Goal: Information Seeking & Learning: Learn about a topic

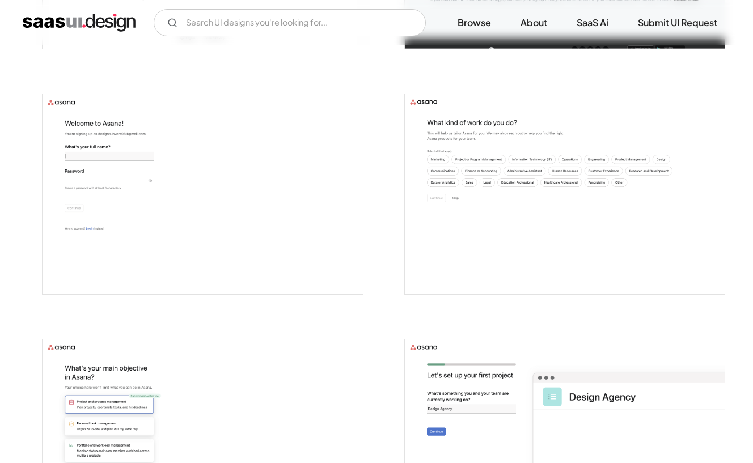
scroll to position [423, 0]
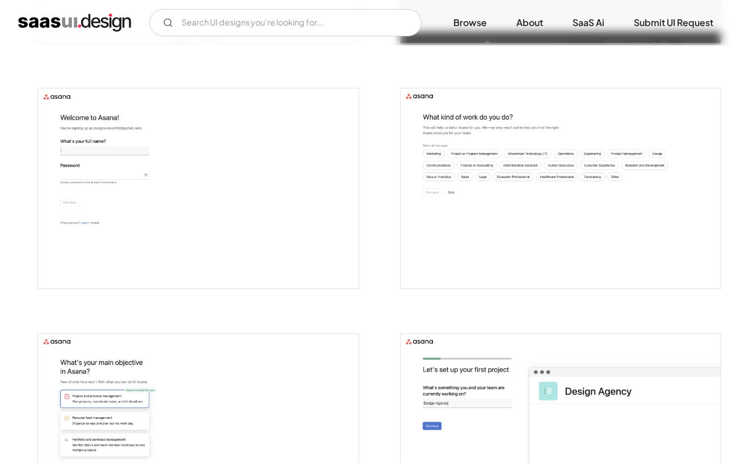
click at [499, 222] on img "open lightbox" at bounding box center [561, 188] width 321 height 200
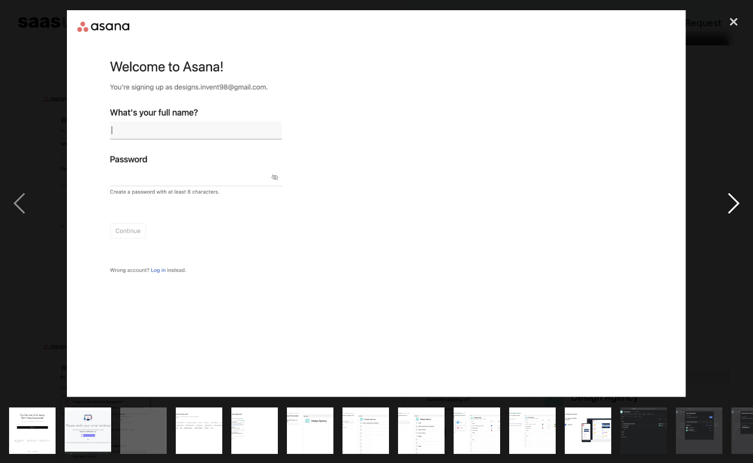
click at [727, 211] on div "next image" at bounding box center [734, 203] width 39 height 389
click at [737, 209] on div "next image" at bounding box center [734, 203] width 39 height 389
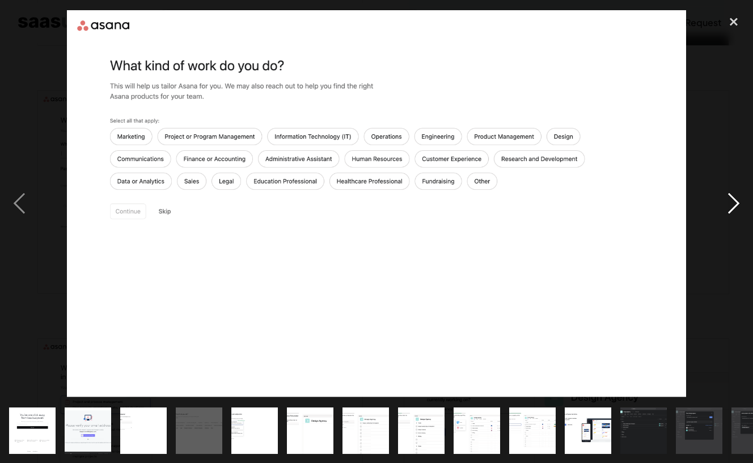
click at [737, 209] on div "next image" at bounding box center [734, 203] width 39 height 389
click at [731, 205] on div "next image" at bounding box center [734, 203] width 39 height 389
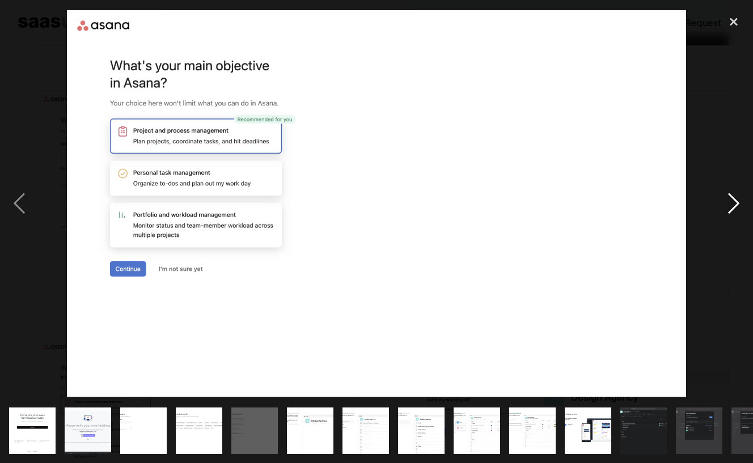
click at [731, 205] on div "next image" at bounding box center [734, 203] width 39 height 389
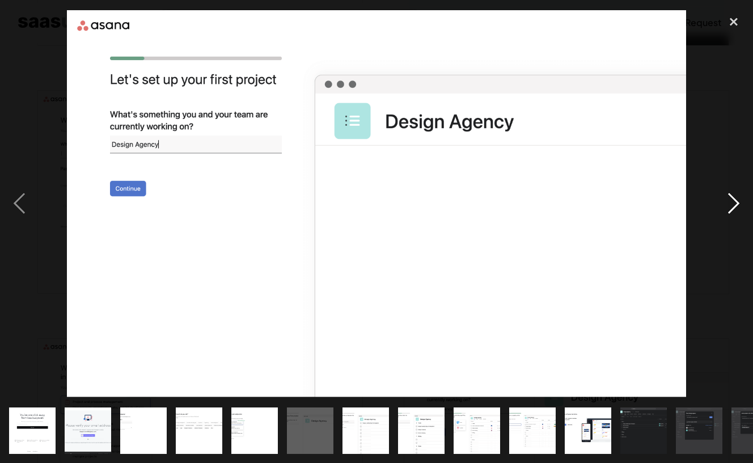
click at [731, 205] on div "next image" at bounding box center [734, 203] width 39 height 389
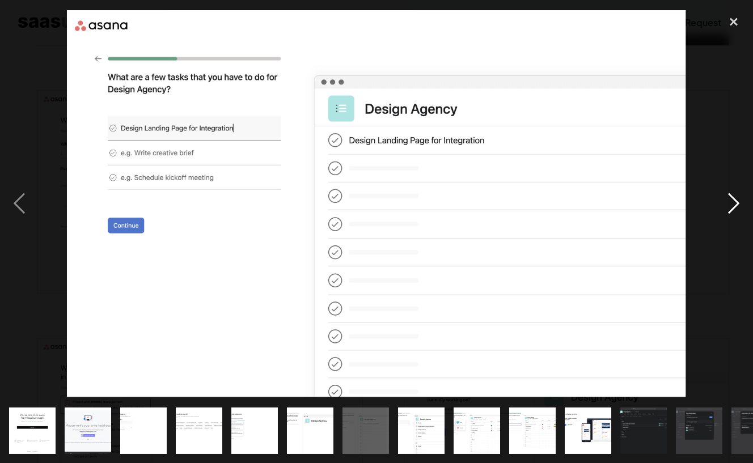
click at [731, 205] on div "next image" at bounding box center [734, 203] width 39 height 389
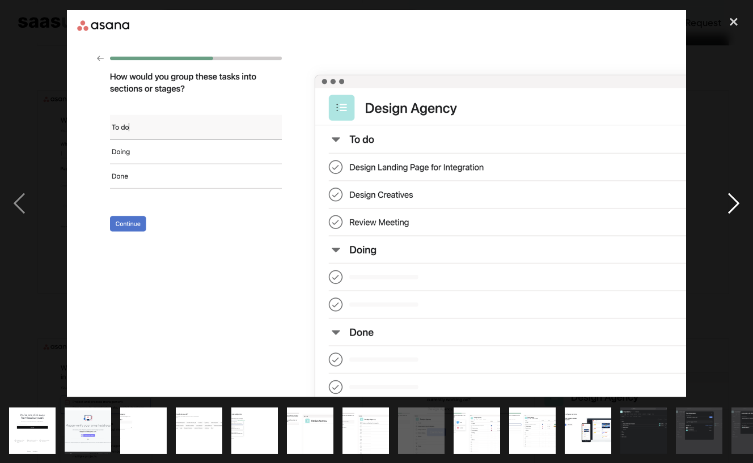
click at [731, 205] on div "next image" at bounding box center [734, 203] width 39 height 389
click at [730, 201] on div "next image" at bounding box center [734, 203] width 39 height 389
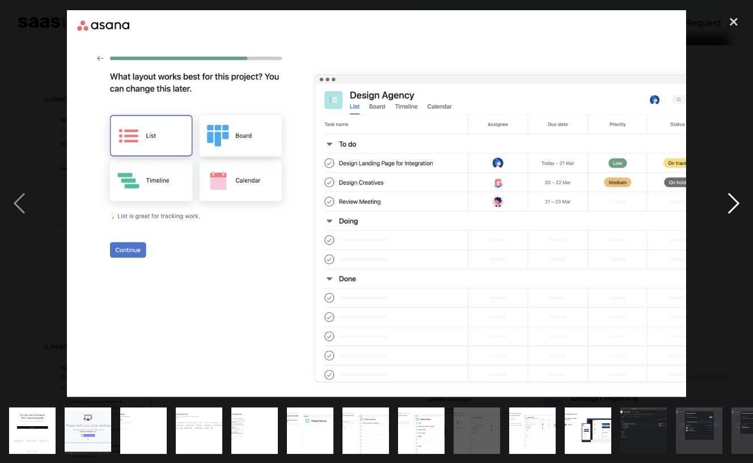
click at [730, 201] on div "next image" at bounding box center [734, 203] width 39 height 389
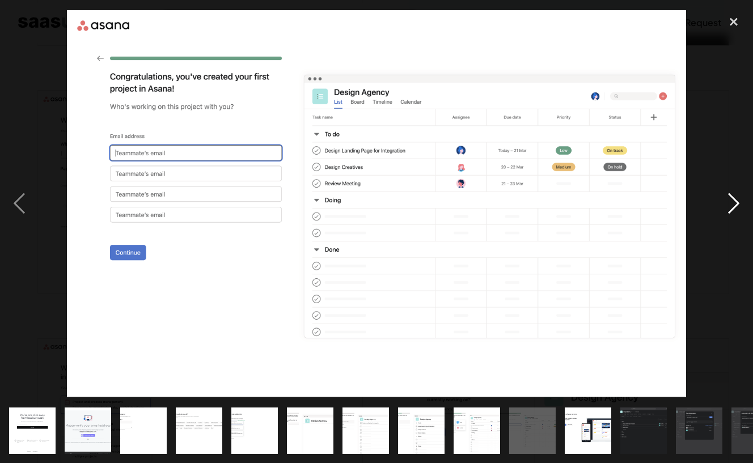
click at [730, 201] on div "next image" at bounding box center [734, 203] width 39 height 389
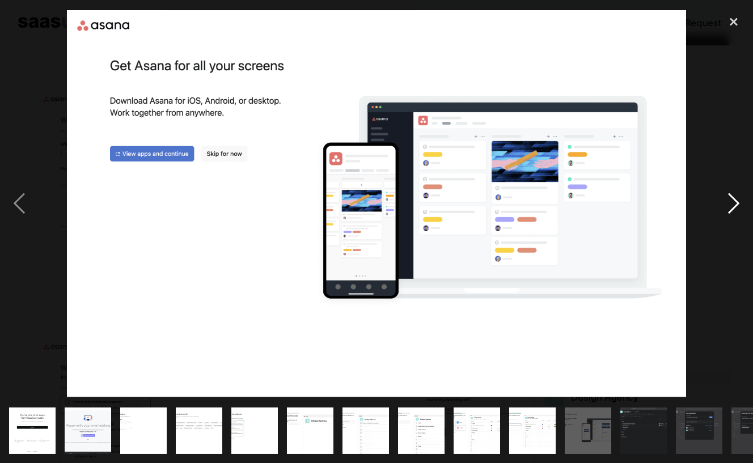
click at [730, 201] on div "next image" at bounding box center [734, 203] width 39 height 389
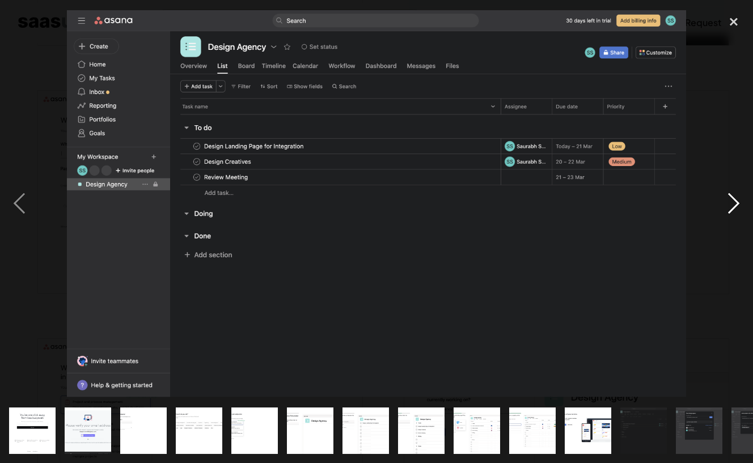
click at [730, 201] on div "next image" at bounding box center [734, 203] width 39 height 389
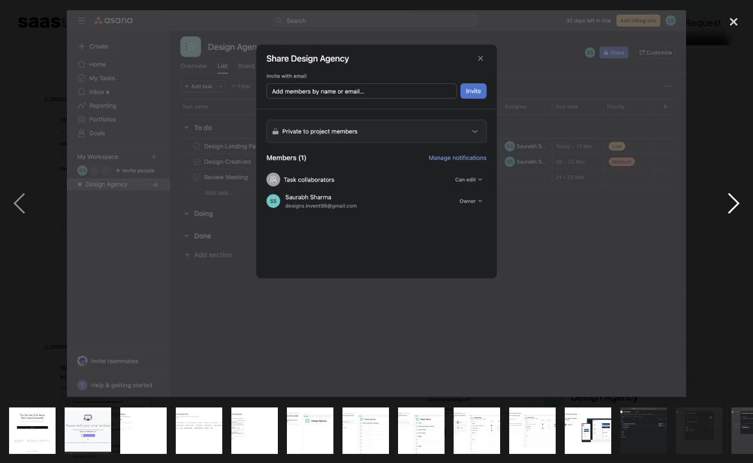
click at [730, 201] on div "next image" at bounding box center [734, 203] width 39 height 389
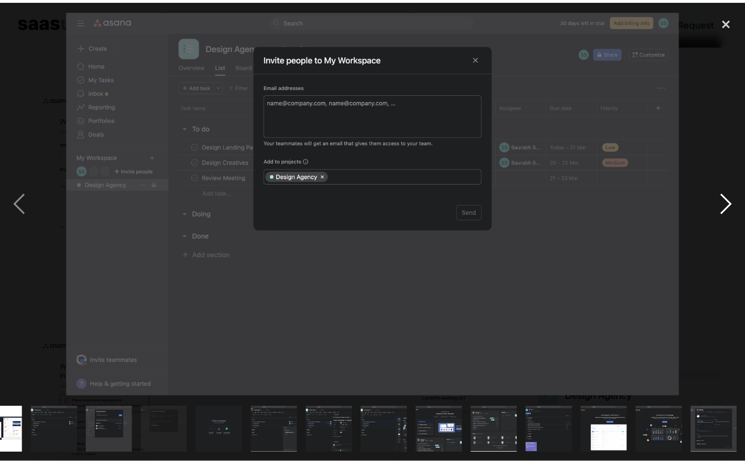
scroll to position [0, 590]
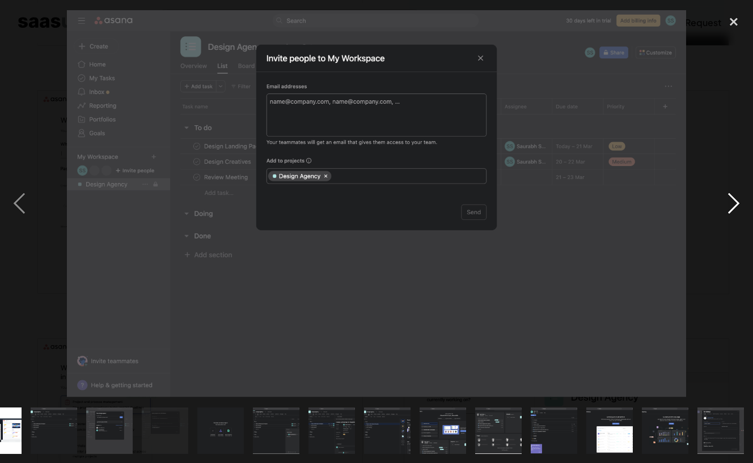
click at [730, 201] on div "next image" at bounding box center [734, 203] width 39 height 389
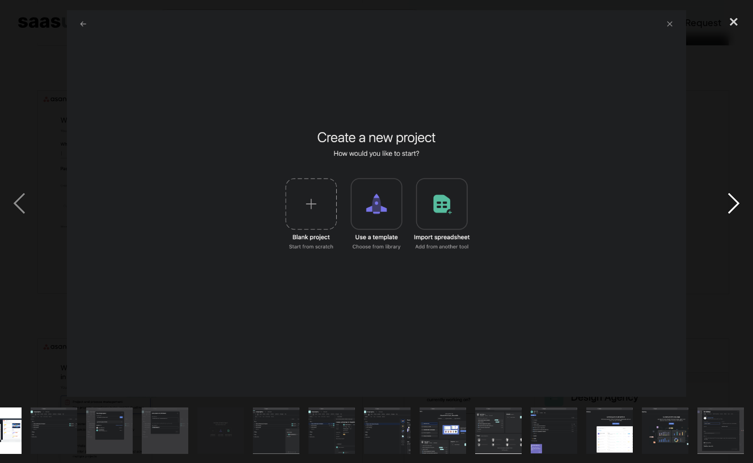
click at [730, 201] on div "next image" at bounding box center [734, 203] width 39 height 389
click at [732, 210] on div "next image" at bounding box center [734, 203] width 39 height 389
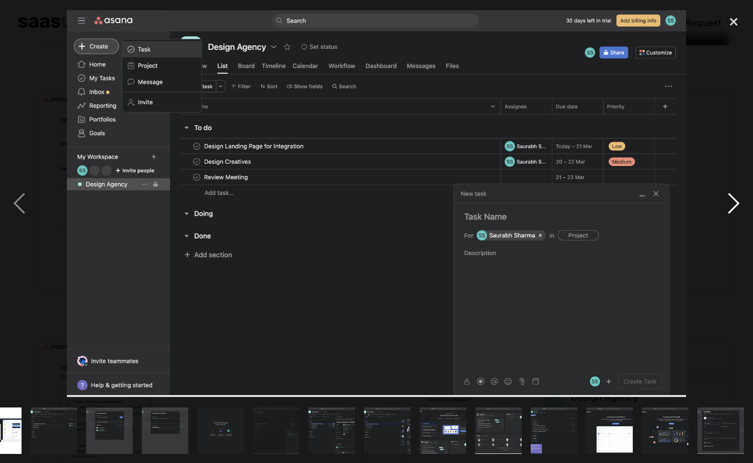
click at [732, 210] on div "next image" at bounding box center [734, 203] width 39 height 389
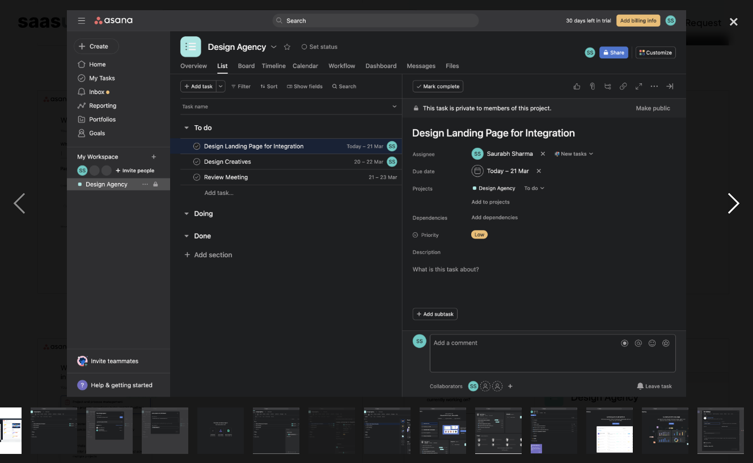
click at [732, 210] on div "next image" at bounding box center [734, 203] width 39 height 389
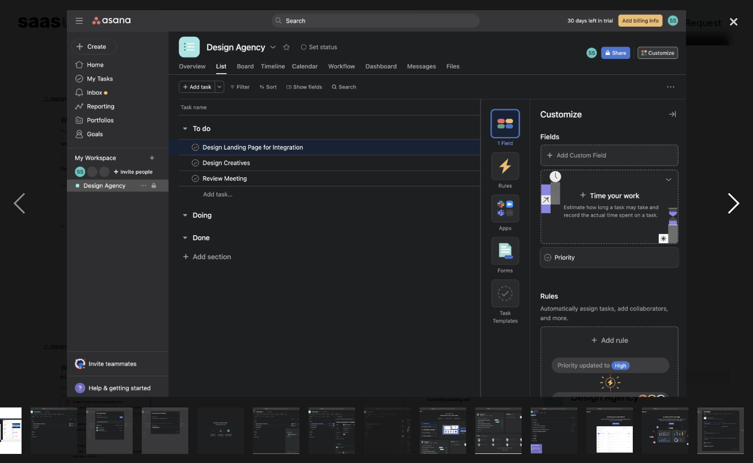
click at [732, 210] on div "next image" at bounding box center [734, 203] width 39 height 389
click at [731, 206] on div "next image" at bounding box center [734, 203] width 39 height 389
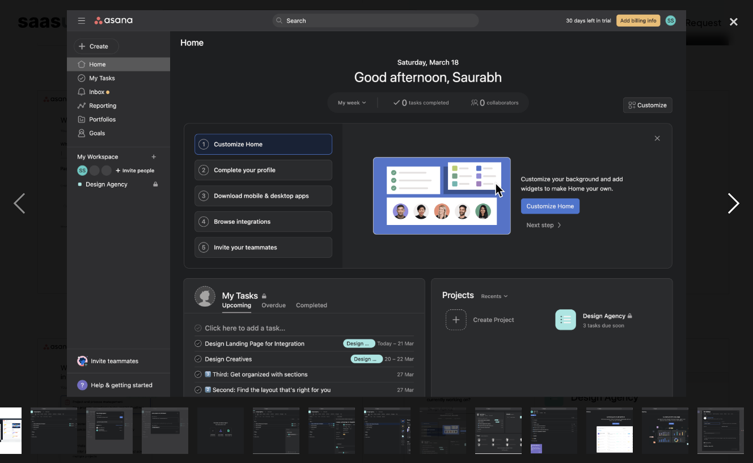
click at [731, 206] on div "next image" at bounding box center [734, 203] width 39 height 389
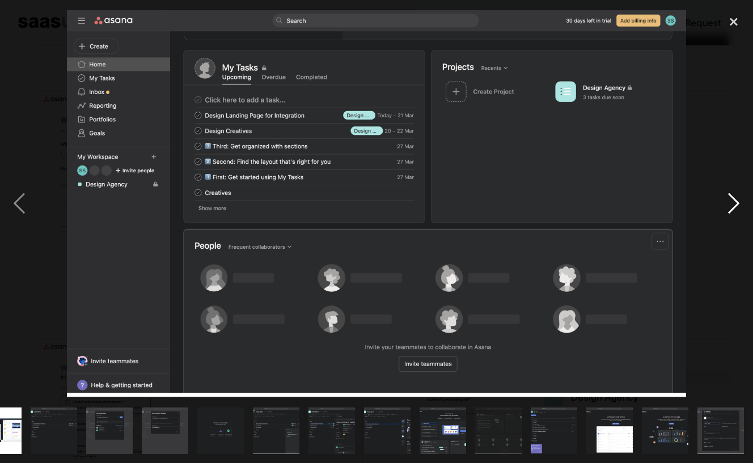
click at [731, 206] on div "next image" at bounding box center [734, 203] width 39 height 389
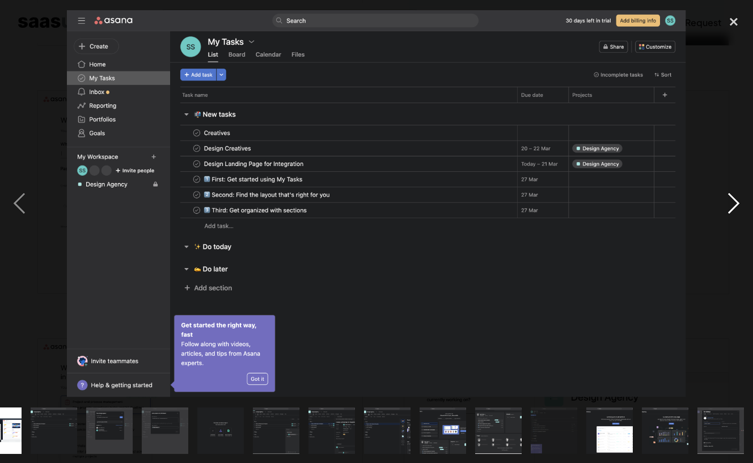
click at [731, 206] on div "next image" at bounding box center [734, 203] width 39 height 389
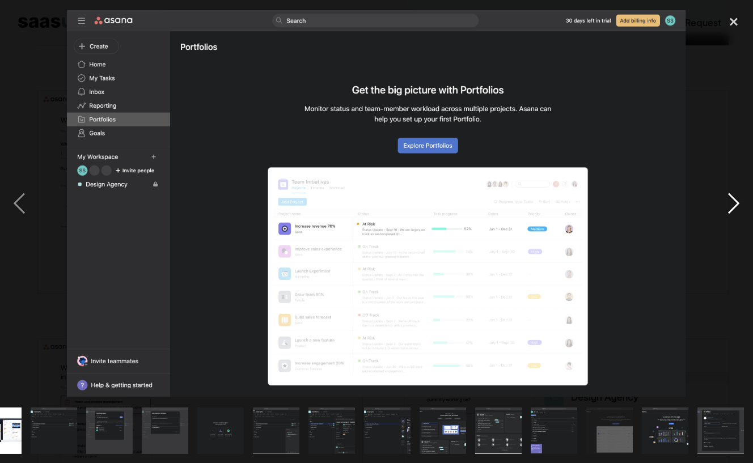
click at [731, 206] on div "next image" at bounding box center [734, 203] width 39 height 389
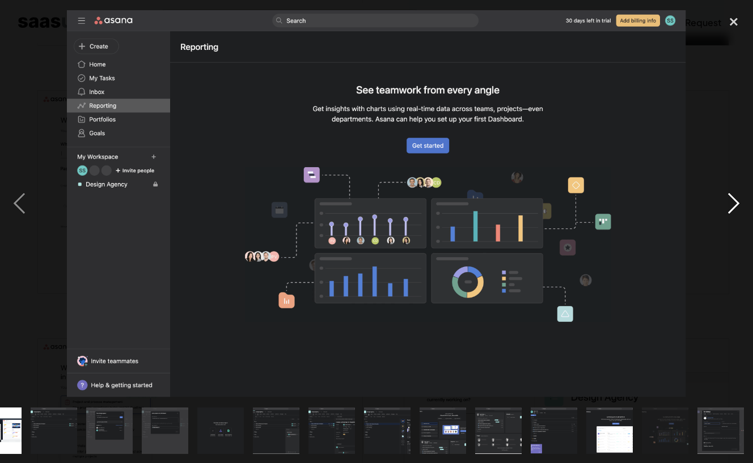
click at [731, 206] on div "next image" at bounding box center [734, 203] width 39 height 389
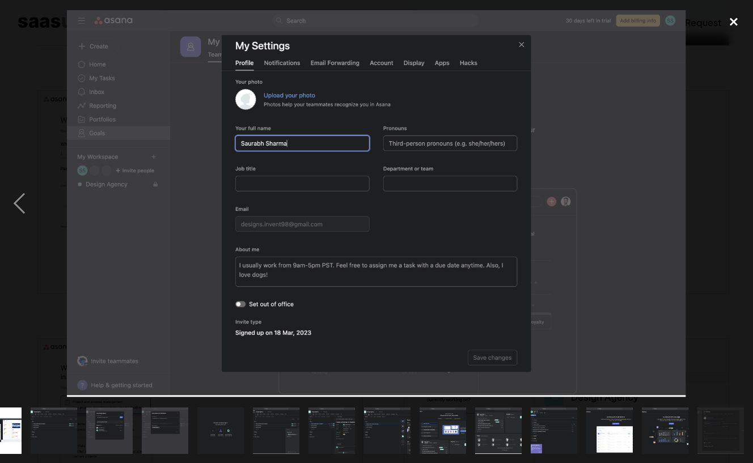
click at [732, 23] on div "close lightbox" at bounding box center [734, 21] width 39 height 25
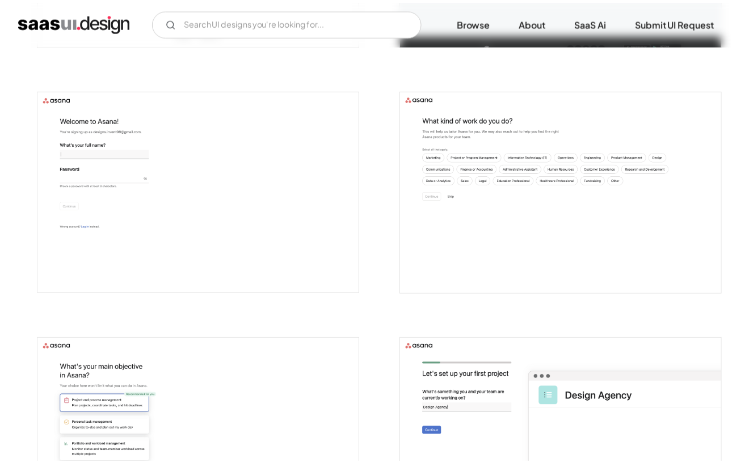
scroll to position [0, 0]
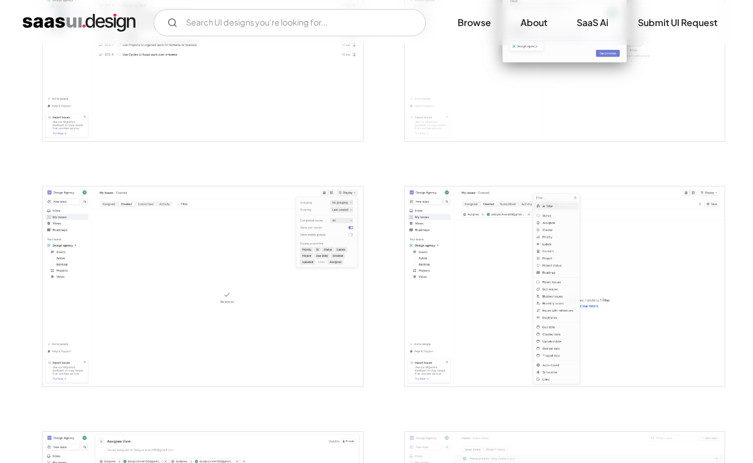
scroll to position [1615, 0]
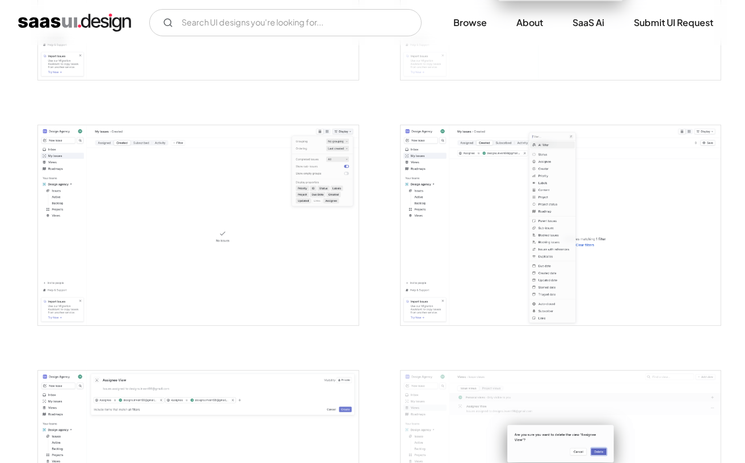
click at [283, 227] on img "open lightbox" at bounding box center [198, 225] width 321 height 200
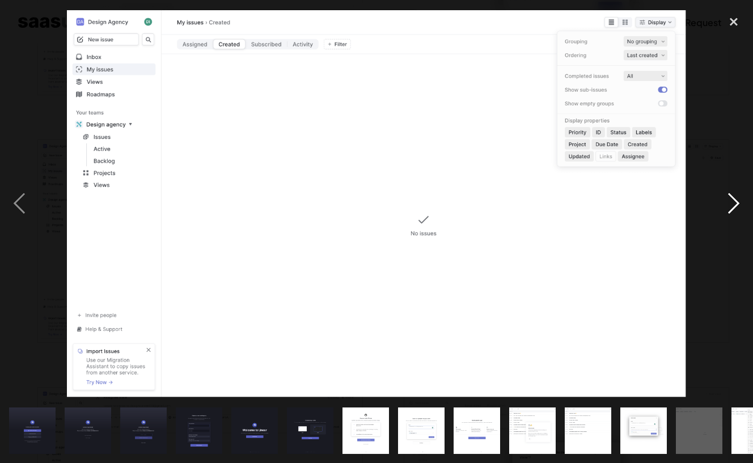
click at [736, 203] on div "next image" at bounding box center [734, 203] width 39 height 389
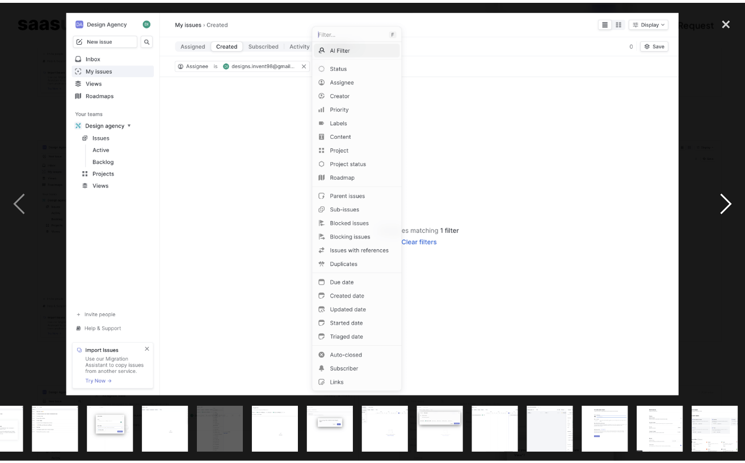
scroll to position [0, 534]
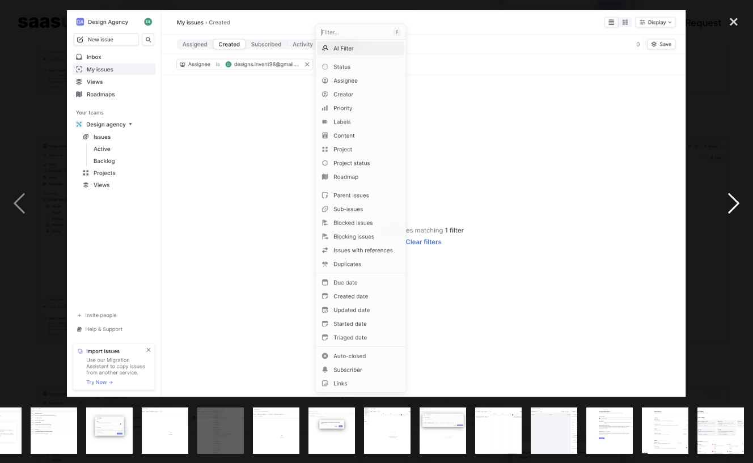
click at [736, 203] on div "next image" at bounding box center [734, 203] width 39 height 389
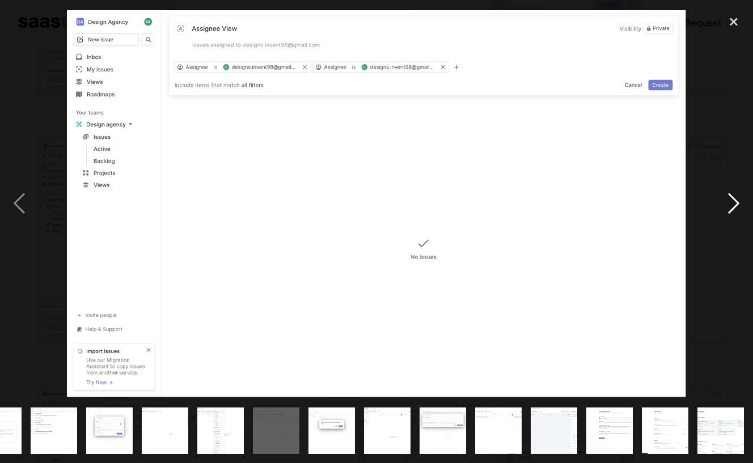
click at [736, 203] on div "next image" at bounding box center [734, 203] width 39 height 389
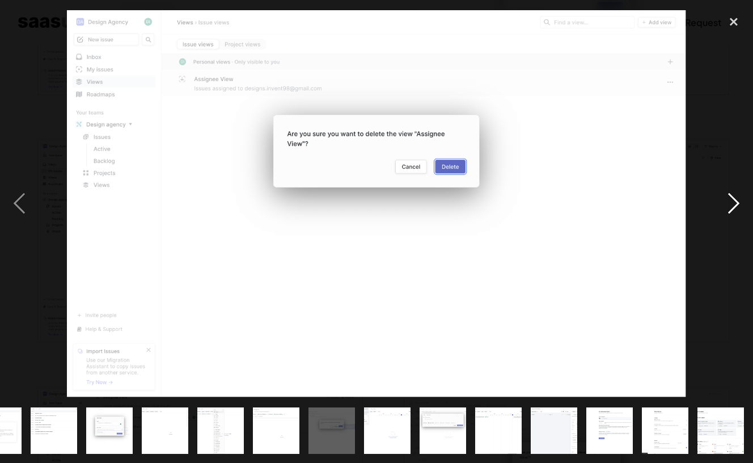
click at [736, 203] on div "next image" at bounding box center [734, 203] width 39 height 389
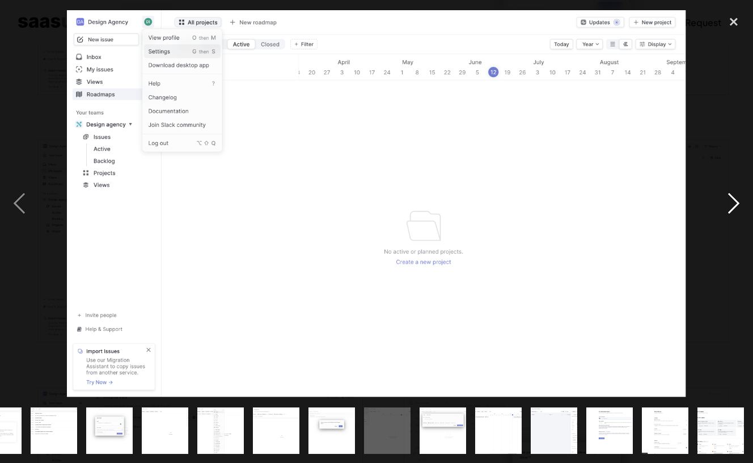
click at [736, 203] on div "next image" at bounding box center [734, 203] width 39 height 389
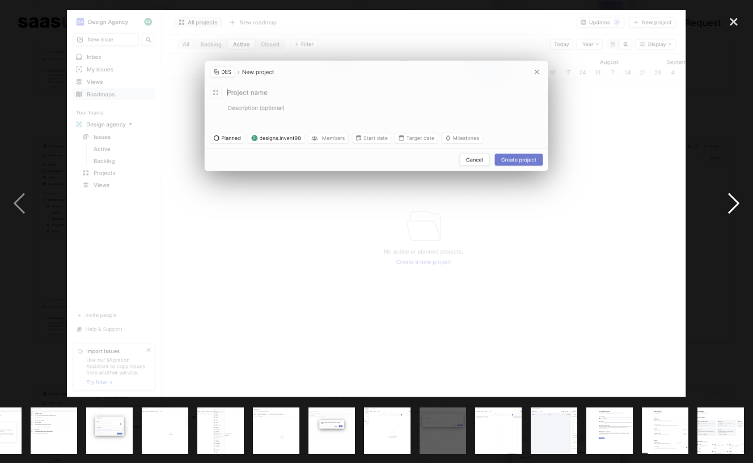
click at [736, 203] on div "next image" at bounding box center [734, 203] width 39 height 389
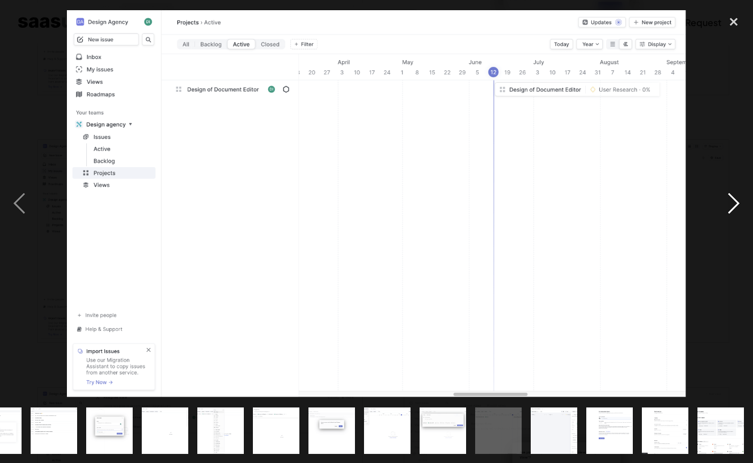
click at [733, 210] on div "next image" at bounding box center [734, 203] width 39 height 389
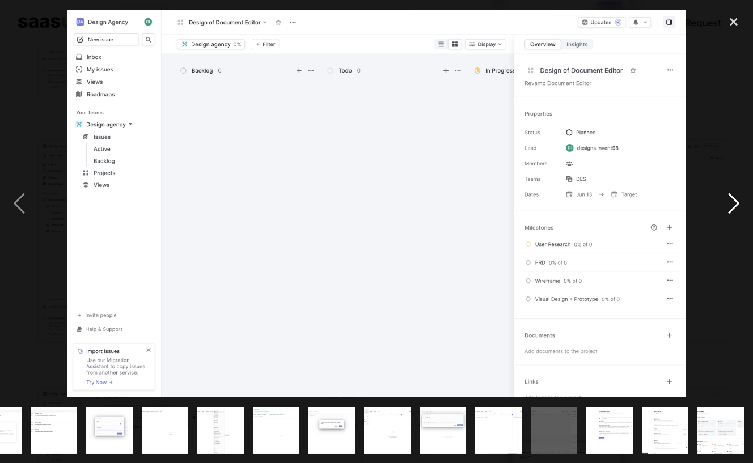
click at [733, 210] on div "next image" at bounding box center [734, 203] width 39 height 389
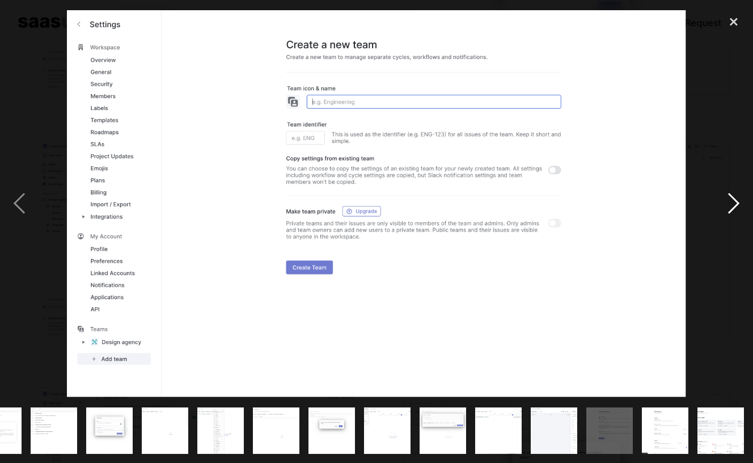
click at [733, 210] on div "next image" at bounding box center [734, 203] width 39 height 389
click at [730, 24] on div "close lightbox" at bounding box center [734, 21] width 39 height 25
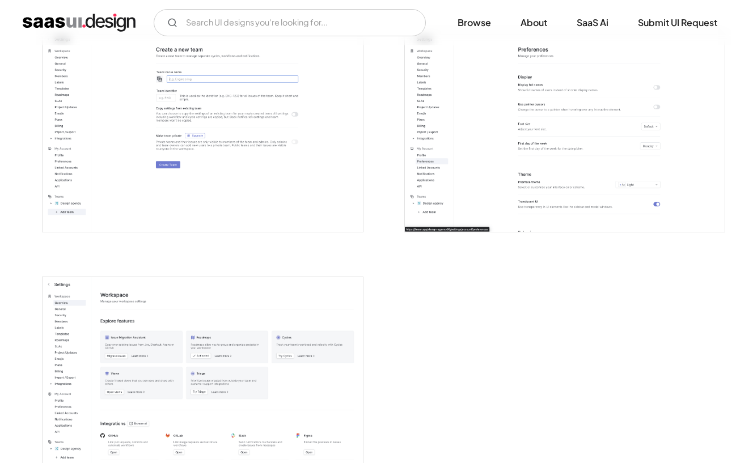
scroll to position [2846, 0]
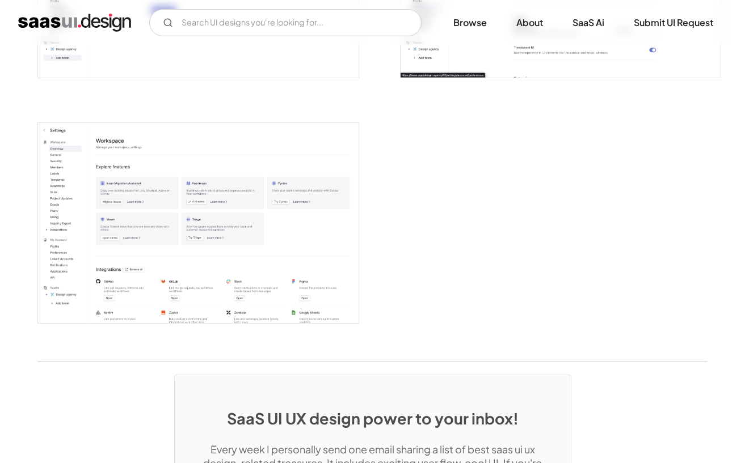
click at [226, 232] on img "open lightbox" at bounding box center [198, 223] width 321 height 200
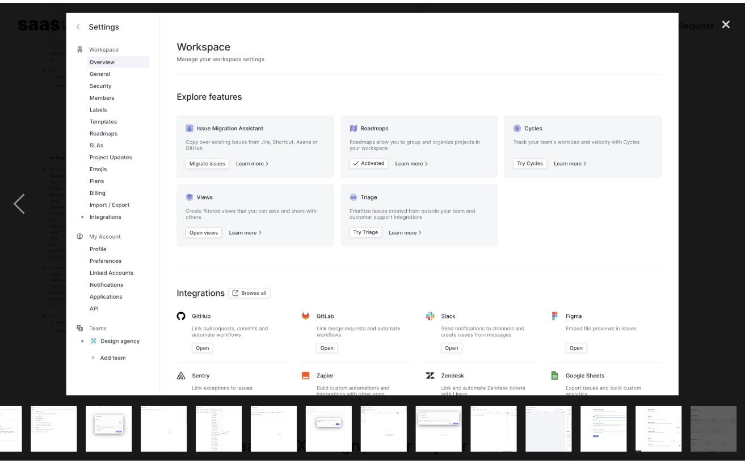
scroll to position [0, 534]
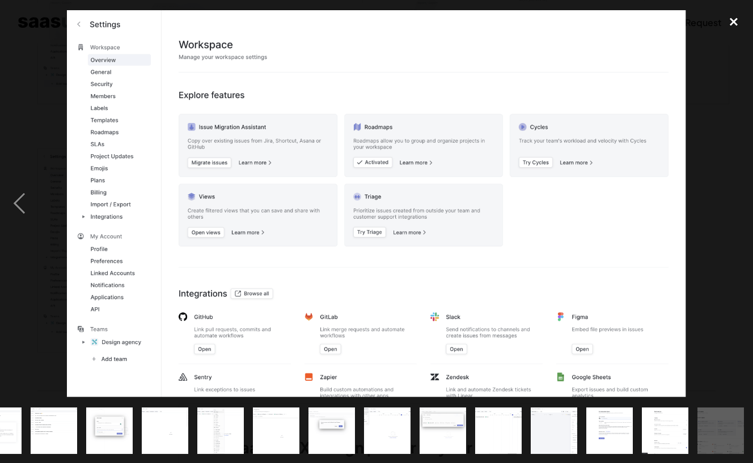
click at [730, 21] on div "close lightbox" at bounding box center [734, 21] width 39 height 25
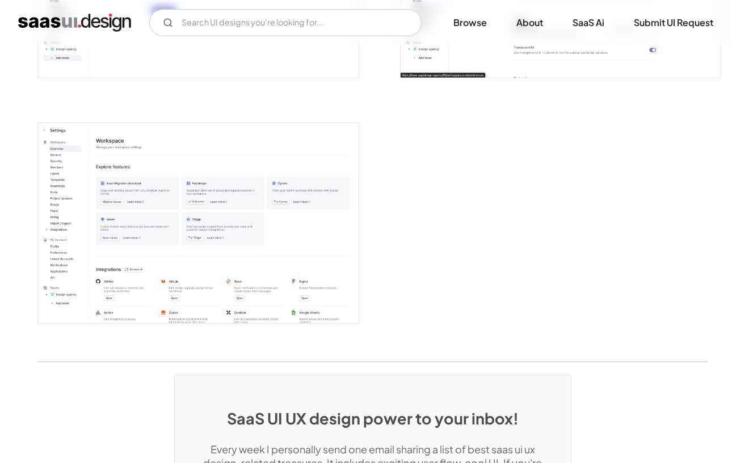
scroll to position [0, 0]
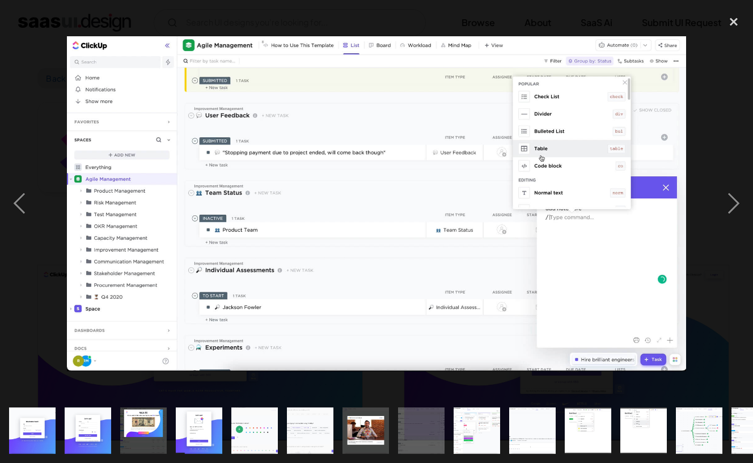
scroll to position [843, 0]
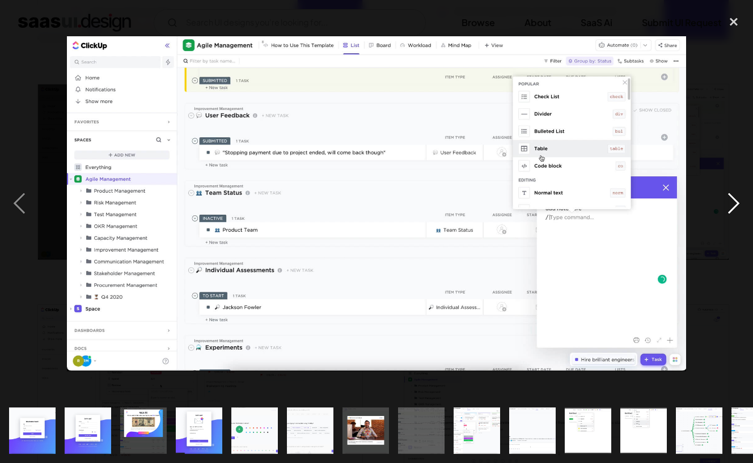
click at [726, 201] on div "next image" at bounding box center [734, 203] width 39 height 389
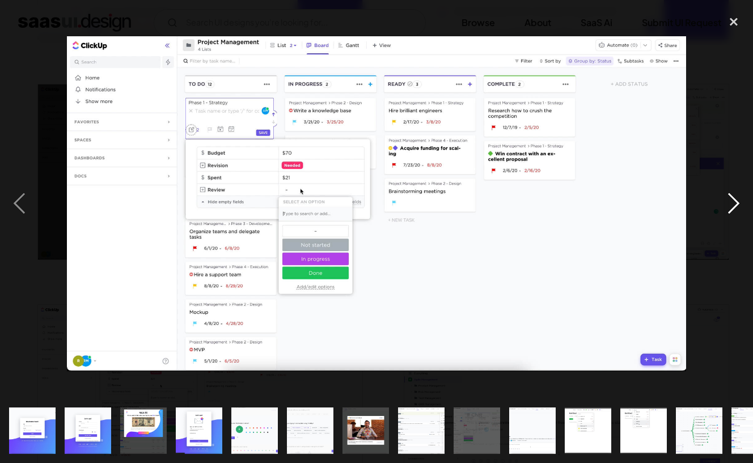
click at [725, 201] on div "next image" at bounding box center [734, 203] width 39 height 389
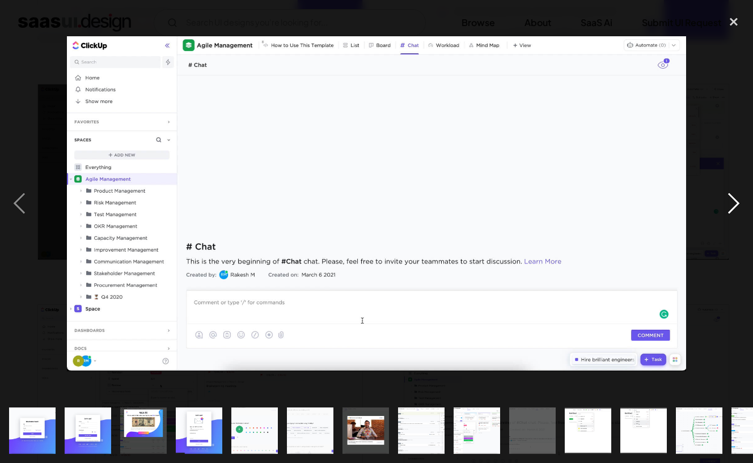
click at [725, 201] on div "next image" at bounding box center [734, 203] width 39 height 389
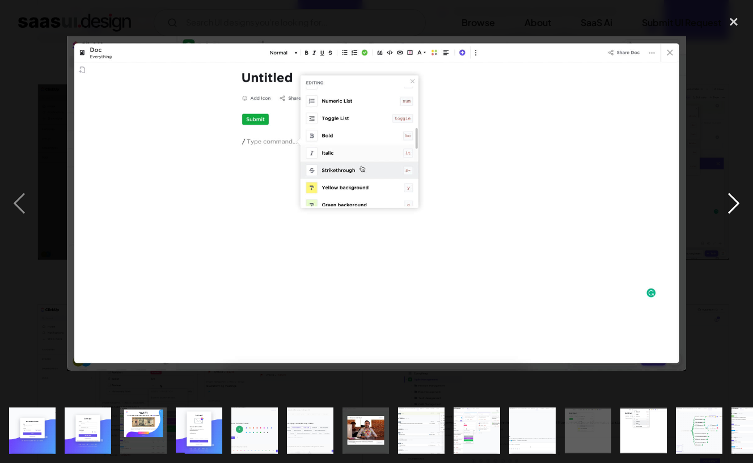
click at [725, 201] on div "next image" at bounding box center [734, 203] width 39 height 389
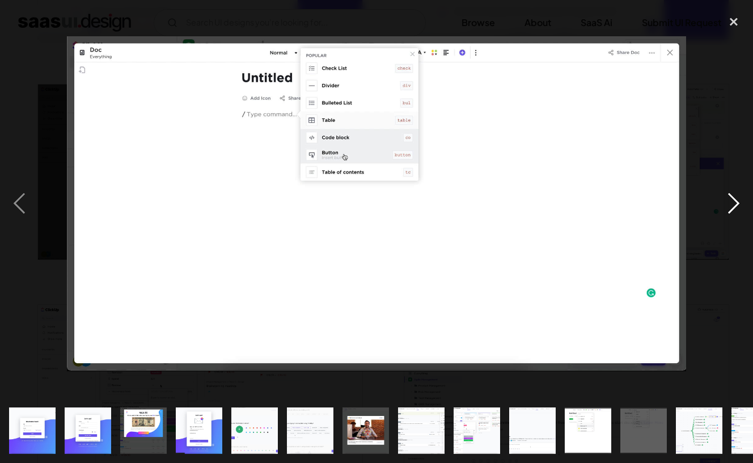
click at [725, 201] on div "next image" at bounding box center [734, 203] width 39 height 389
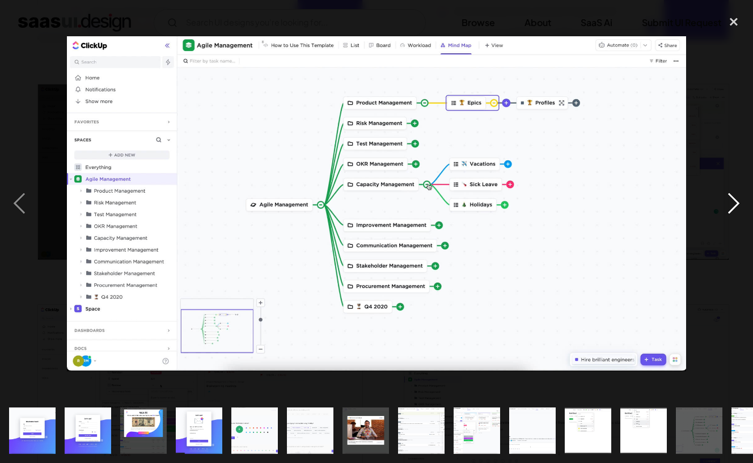
click at [725, 201] on div "next image" at bounding box center [734, 203] width 39 height 389
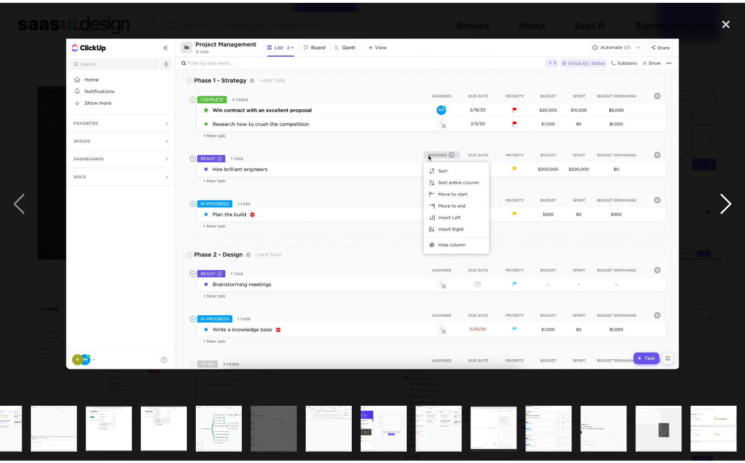
scroll to position [0, 479]
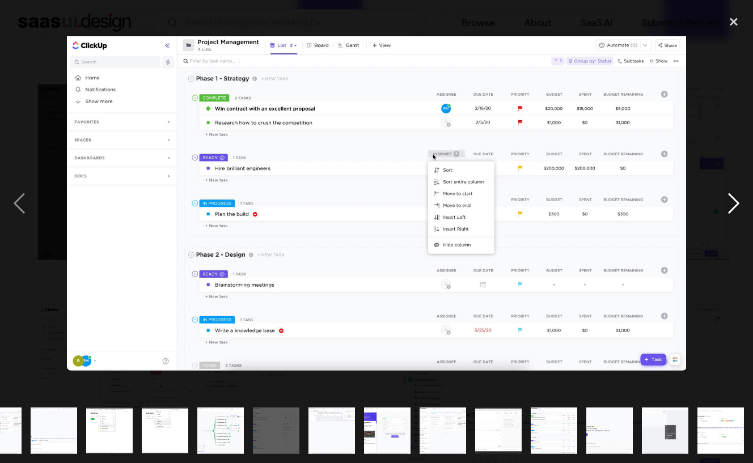
click at [725, 201] on div "next image" at bounding box center [734, 203] width 39 height 389
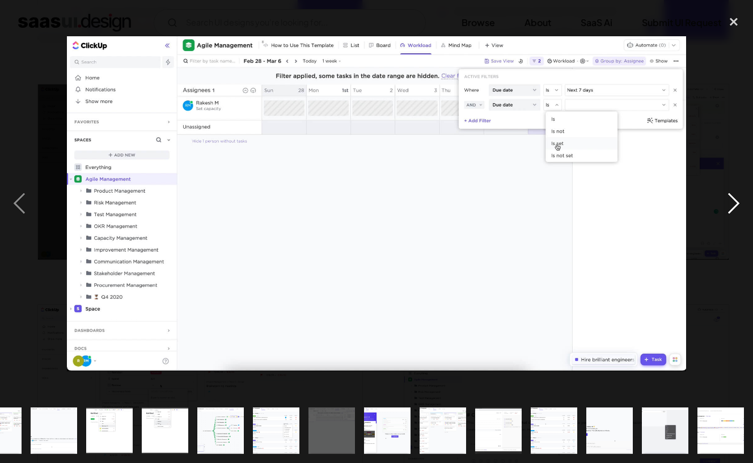
click at [725, 201] on div "next image" at bounding box center [734, 203] width 39 height 389
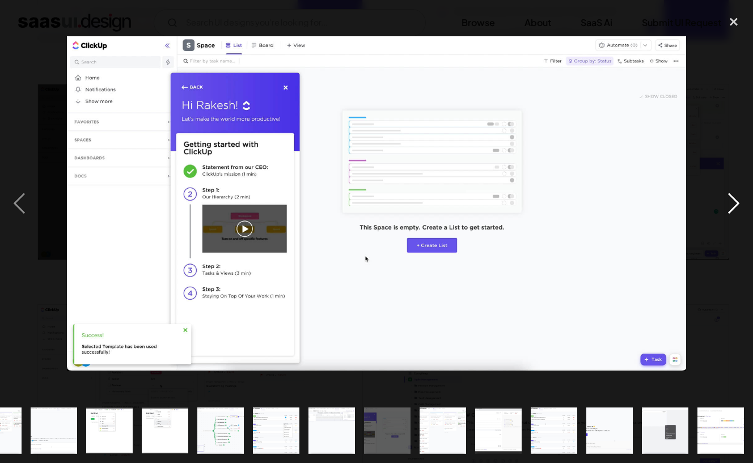
click at [725, 201] on div "next image" at bounding box center [734, 203] width 39 height 389
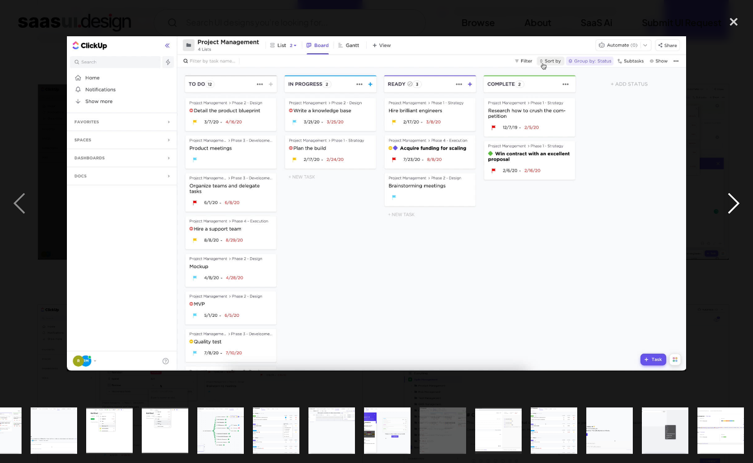
click at [725, 201] on div "next image" at bounding box center [734, 203] width 39 height 389
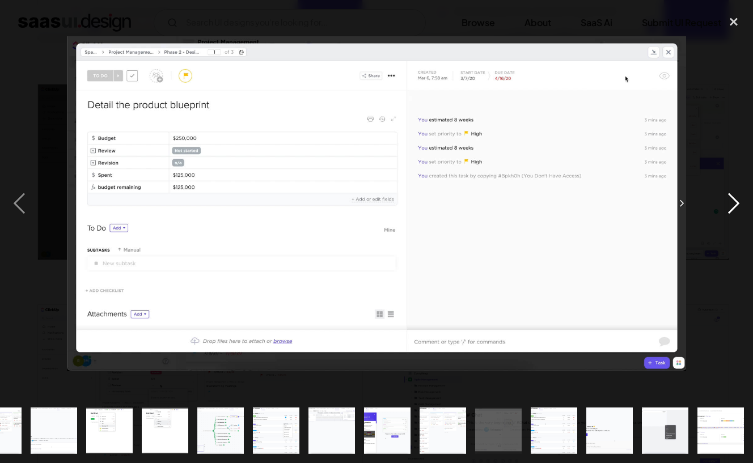
click at [725, 201] on div "next image" at bounding box center [734, 203] width 39 height 389
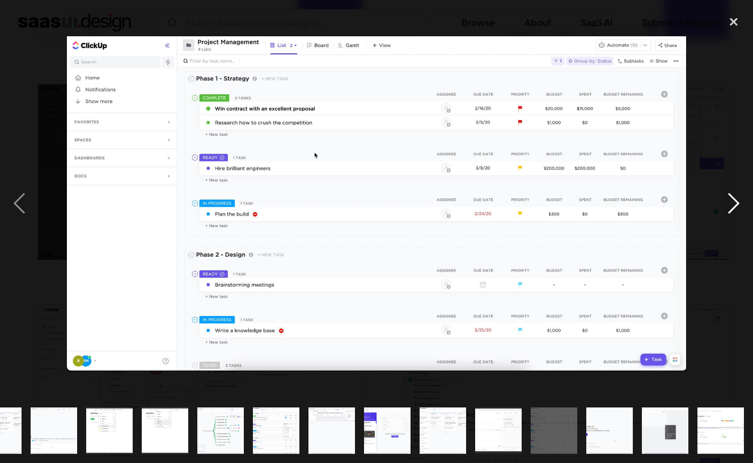
click at [725, 201] on div "next image" at bounding box center [734, 203] width 39 height 389
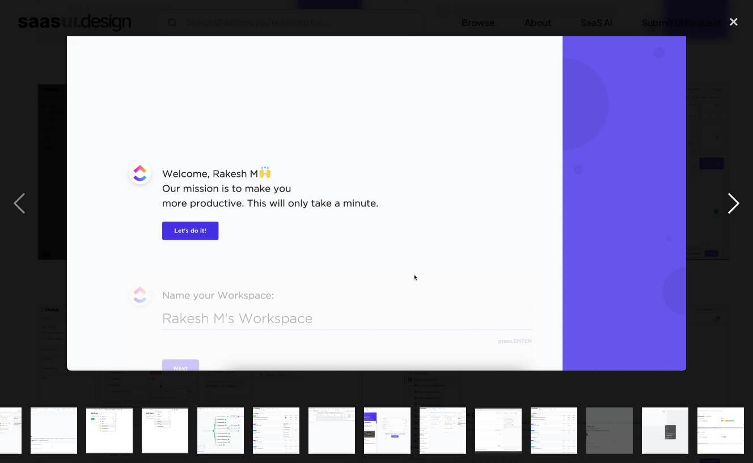
click at [725, 201] on div "next image" at bounding box center [734, 203] width 39 height 389
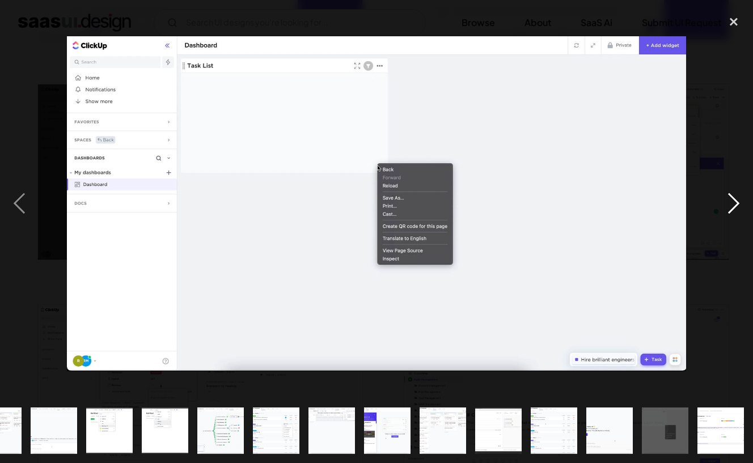
click at [725, 201] on div "next image" at bounding box center [734, 203] width 39 height 389
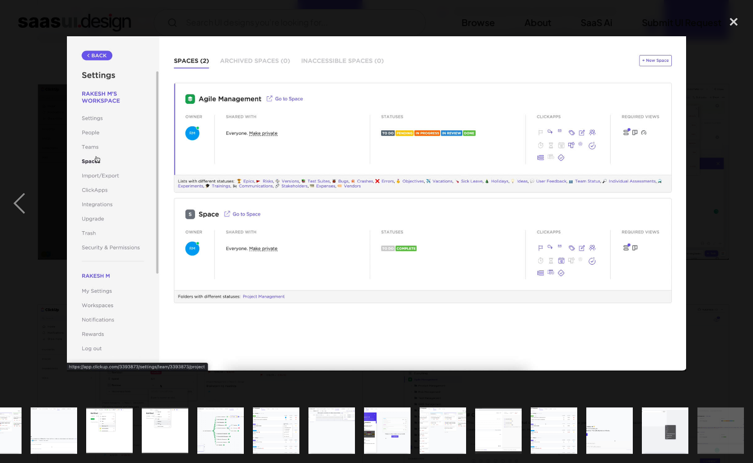
click at [725, 201] on div "next image" at bounding box center [734, 203] width 39 height 389
click at [732, 17] on div "close lightbox" at bounding box center [734, 21] width 39 height 25
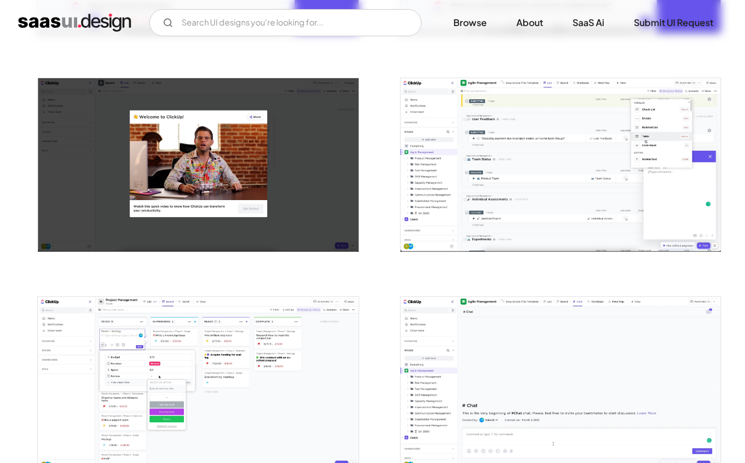
scroll to position [0, 0]
